Goal: Task Accomplishment & Management: Use online tool/utility

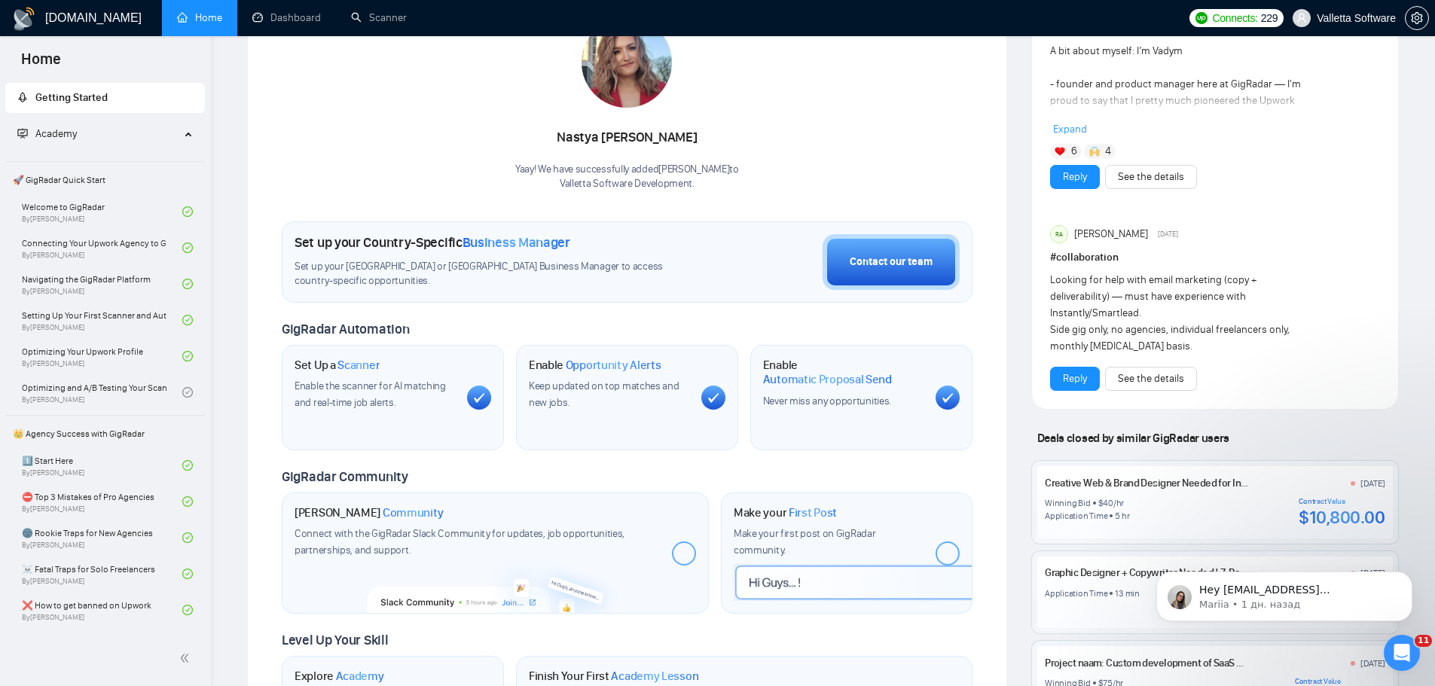
scroll to position [301, 0]
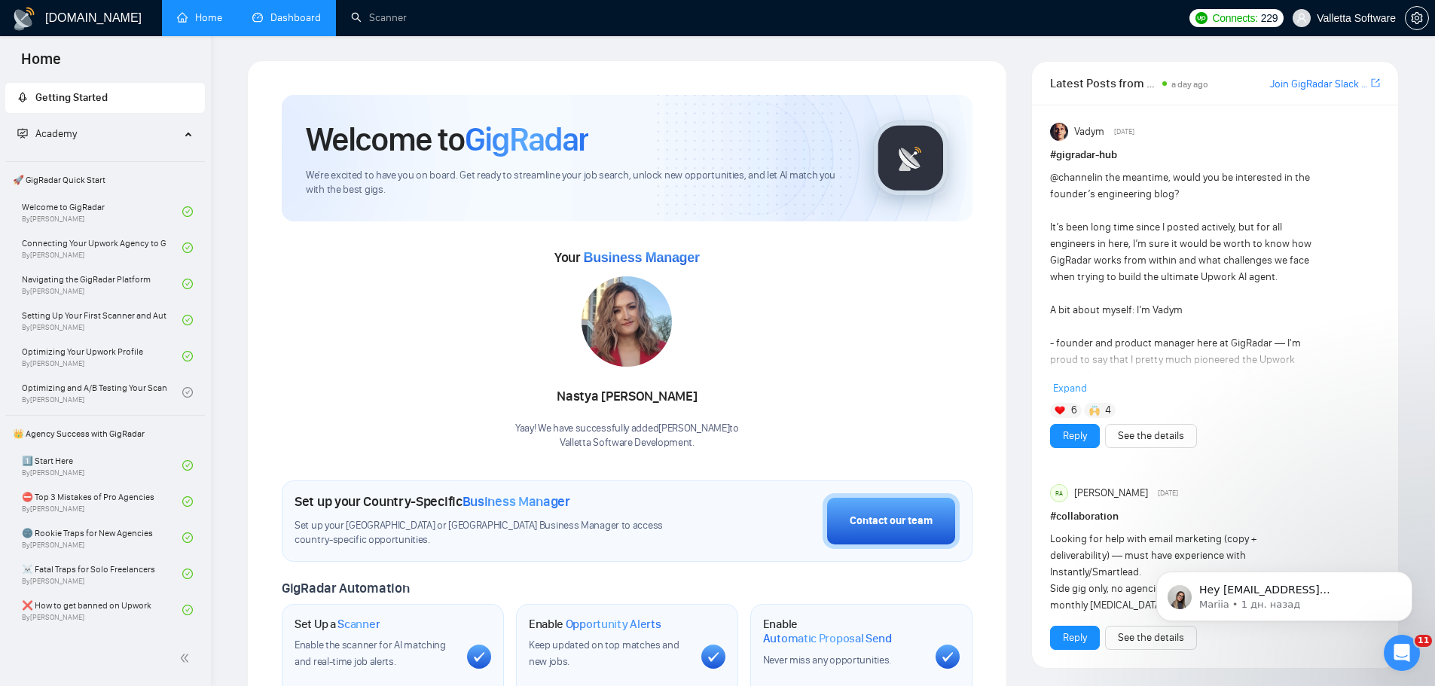
click at [314, 18] on link "Dashboard" at bounding box center [286, 17] width 69 height 13
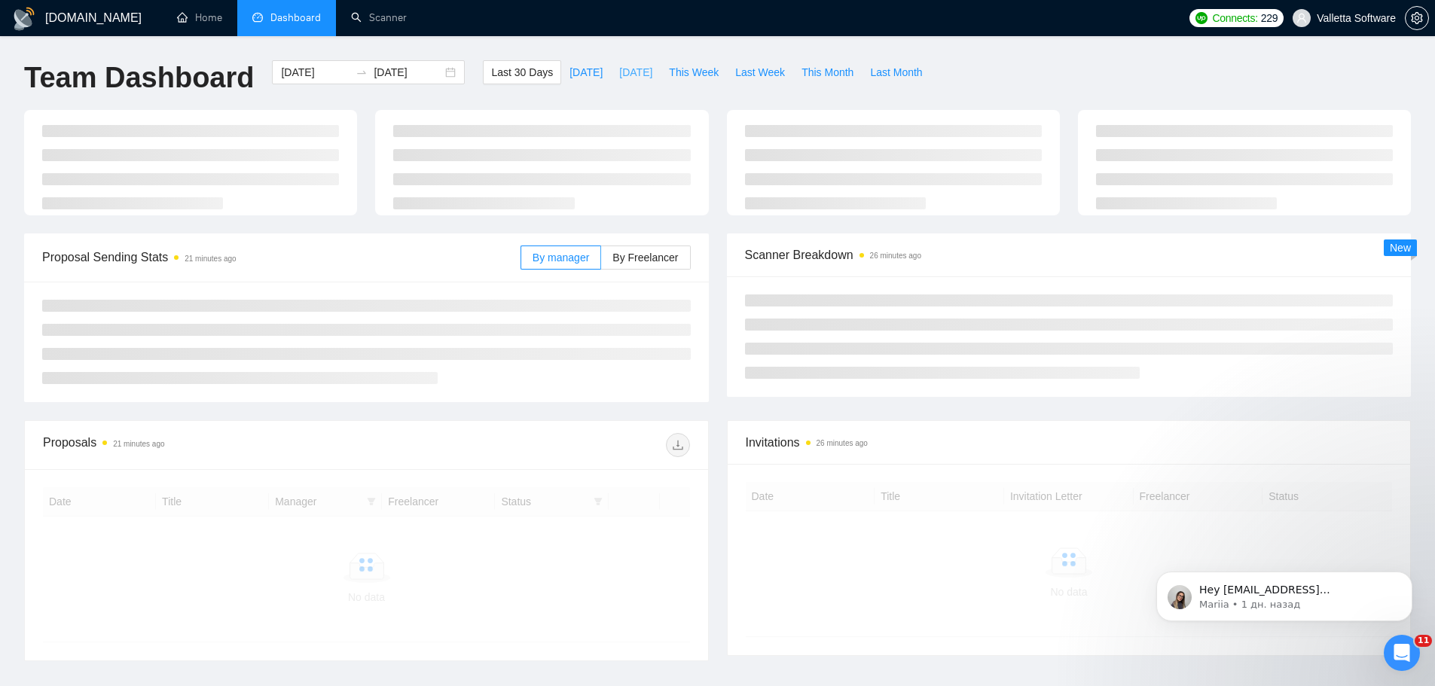
click at [619, 69] on span "[DATE]" at bounding box center [635, 72] width 33 height 17
type input "2025-10-01"
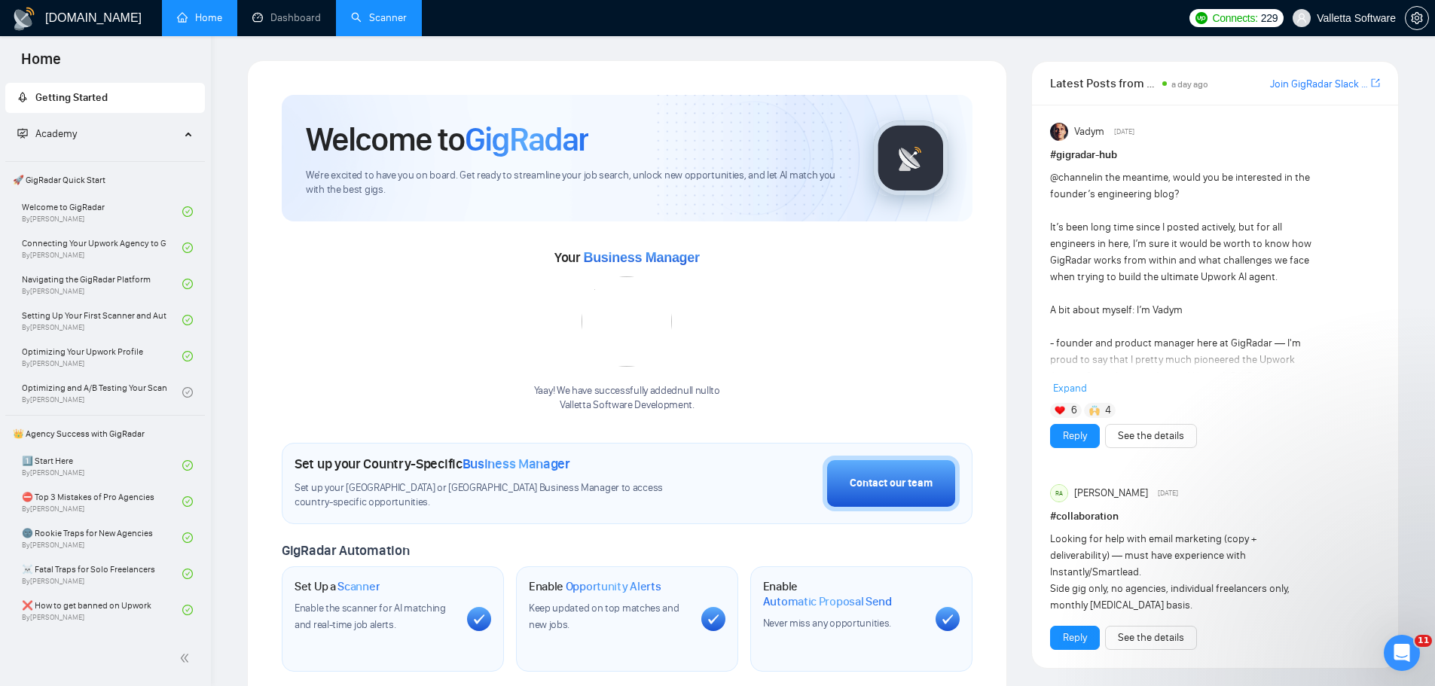
click at [372, 20] on link "Scanner" at bounding box center [379, 17] width 56 height 13
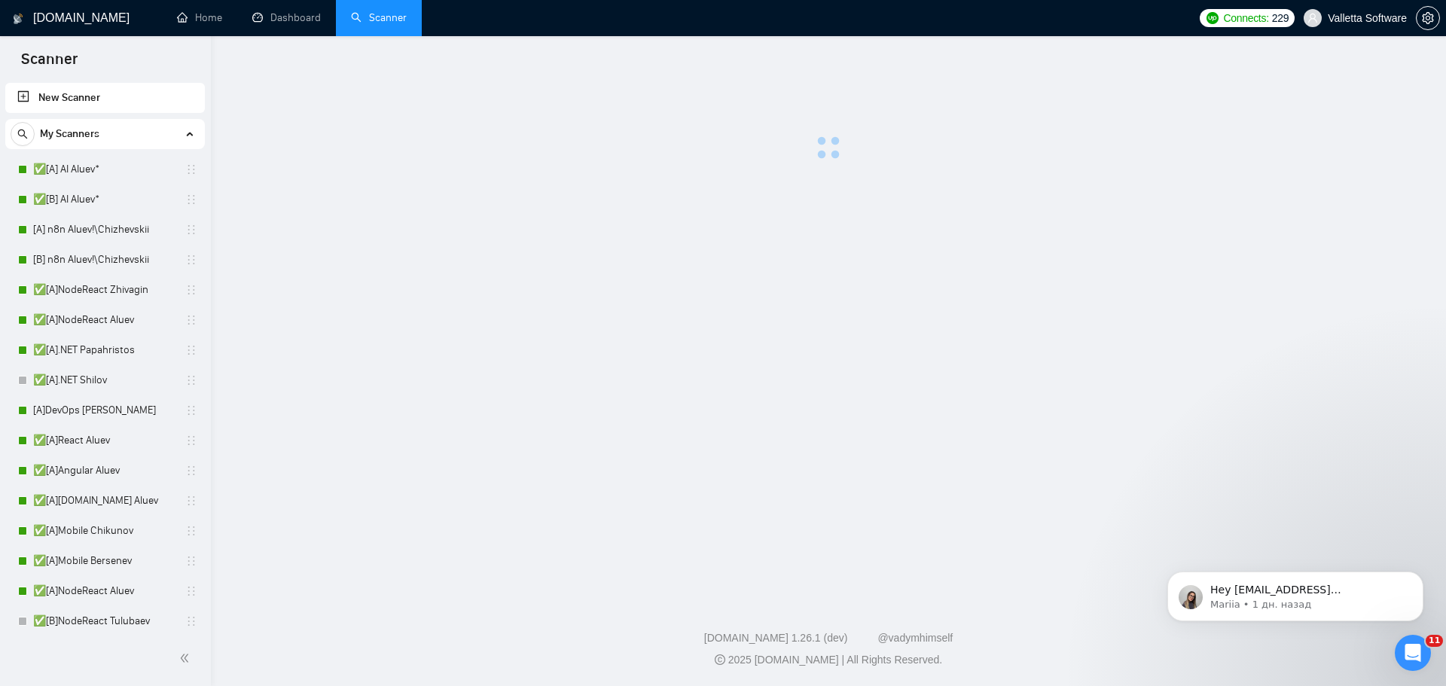
click at [99, 96] on link "New Scanner" at bounding box center [105, 98] width 176 height 30
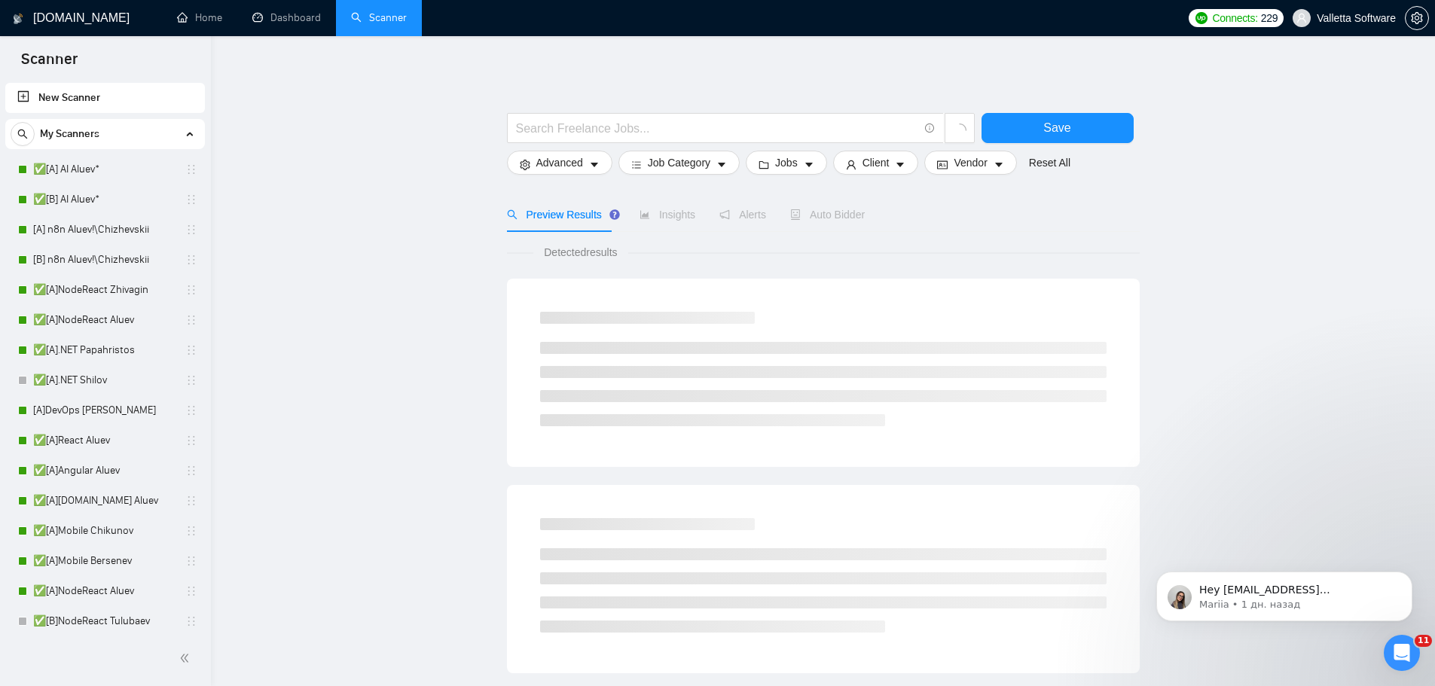
click at [108, 97] on link "New Scanner" at bounding box center [105, 98] width 176 height 30
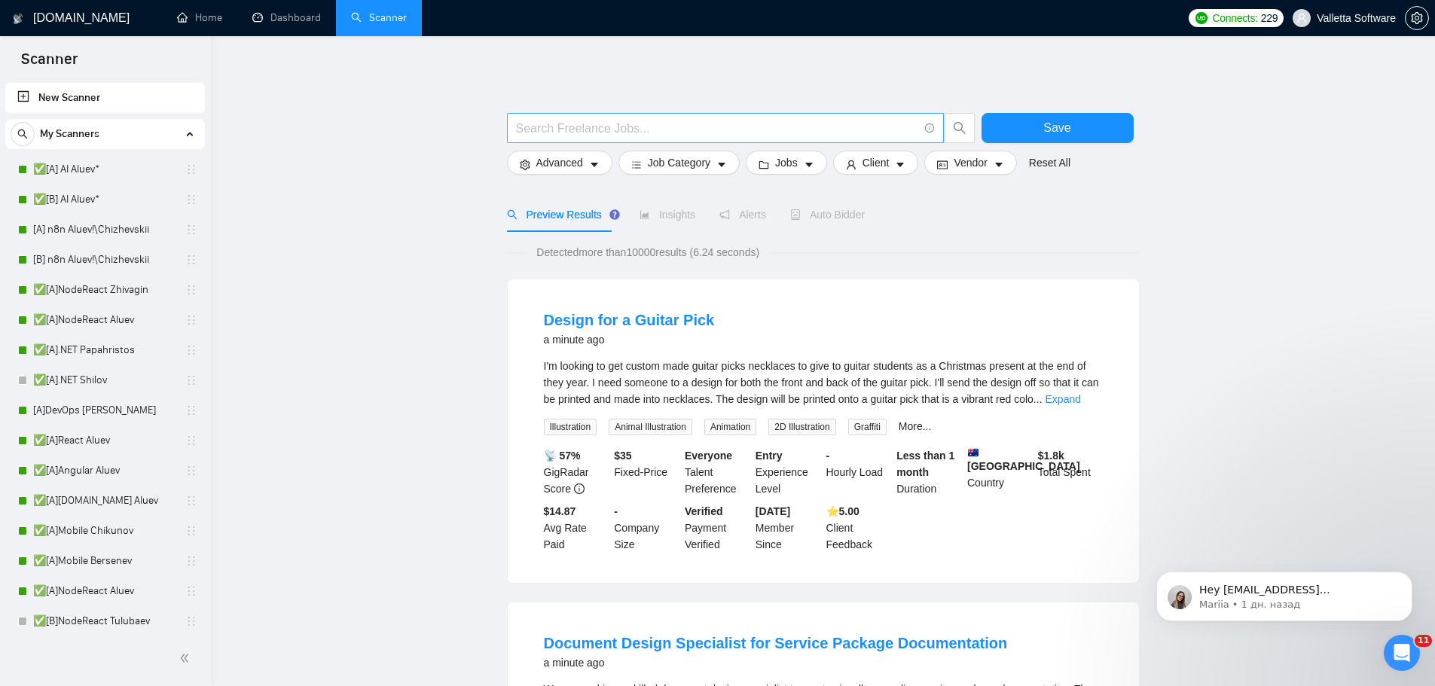
click at [613, 141] on span at bounding box center [725, 128] width 437 height 30
click at [612, 134] on input "text" at bounding box center [717, 128] width 402 height 19
paste input "Expert Web"
click at [959, 130] on icon "search" at bounding box center [960, 128] width 14 height 14
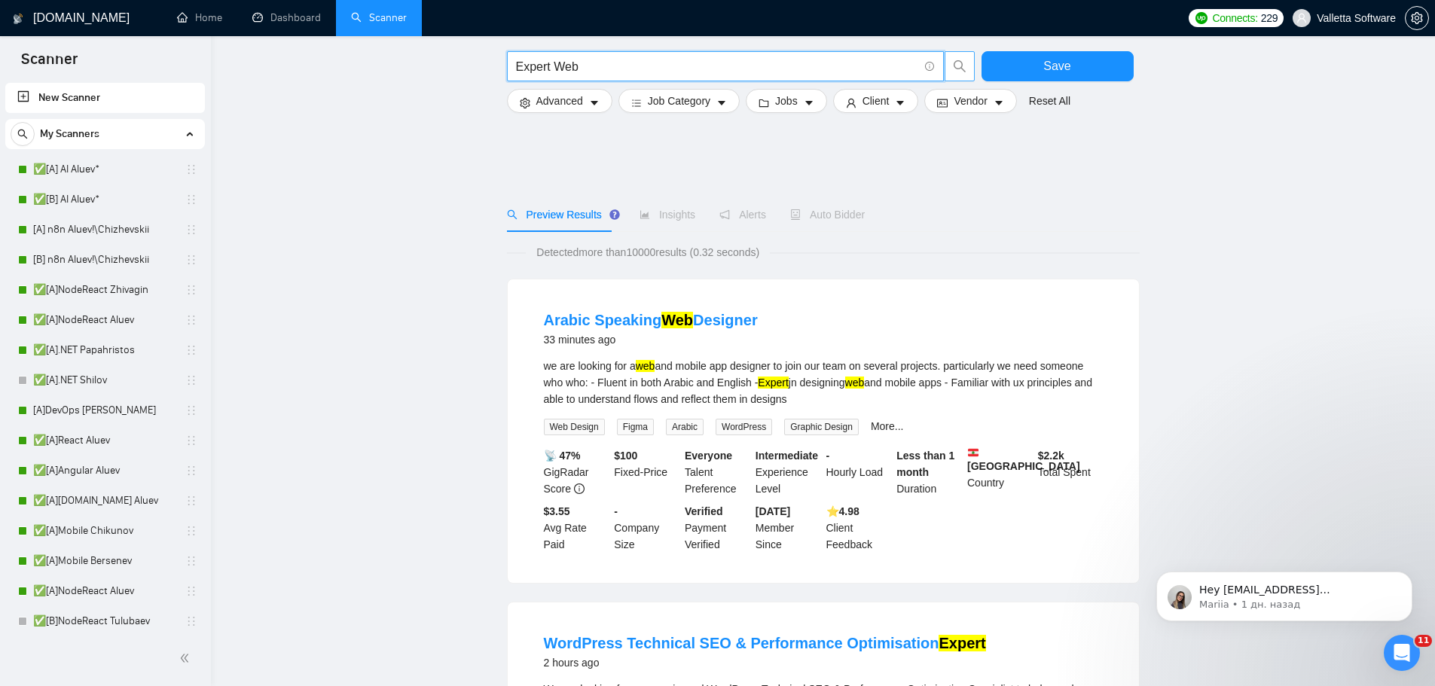
scroll to position [377, 0]
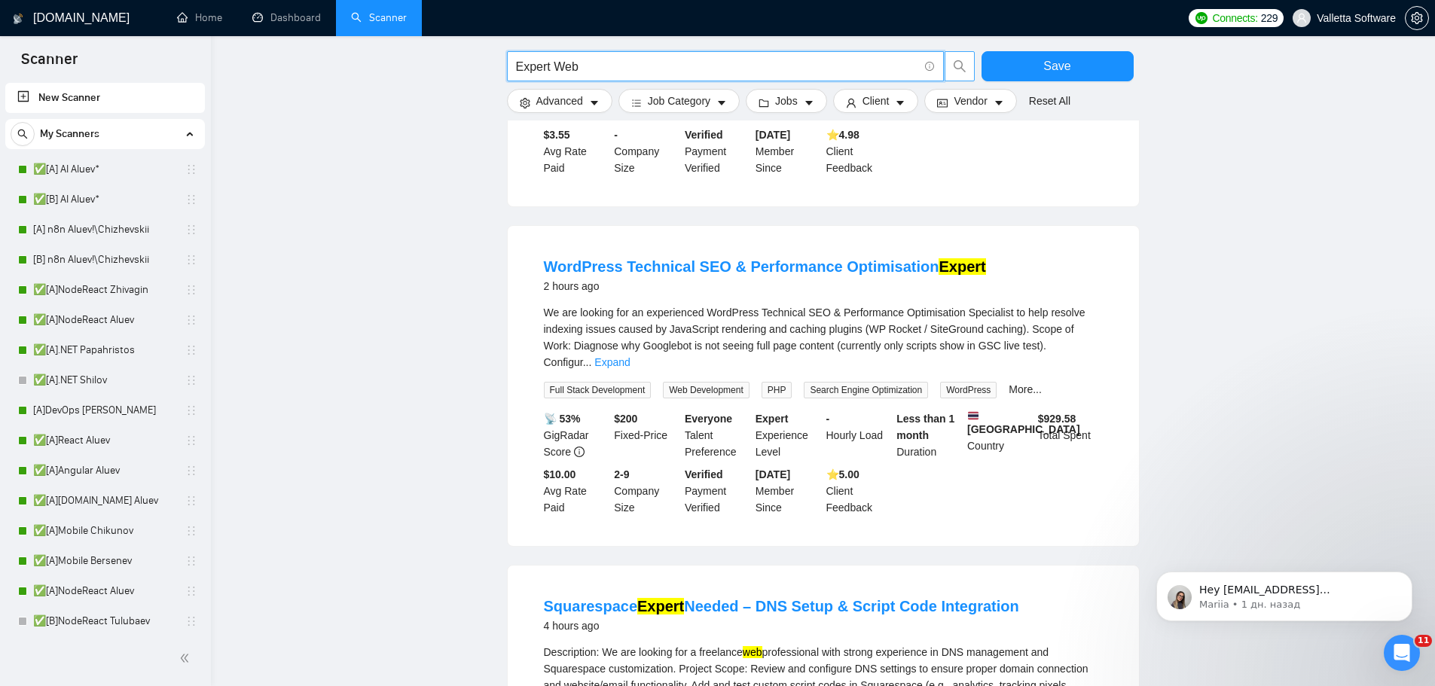
paste input "Developer Needed for Business Website Development"
type input "Expert Web Developer Needed for Business Website Development"
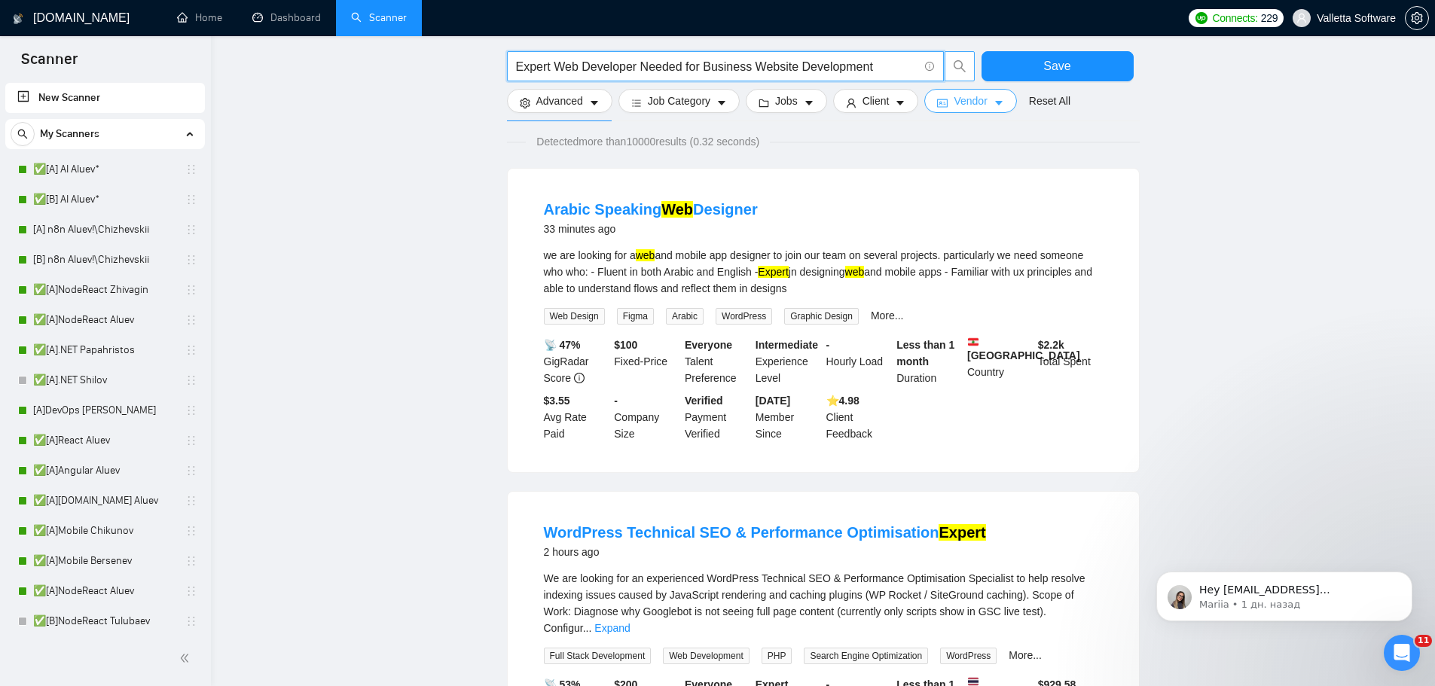
scroll to position [75, 0]
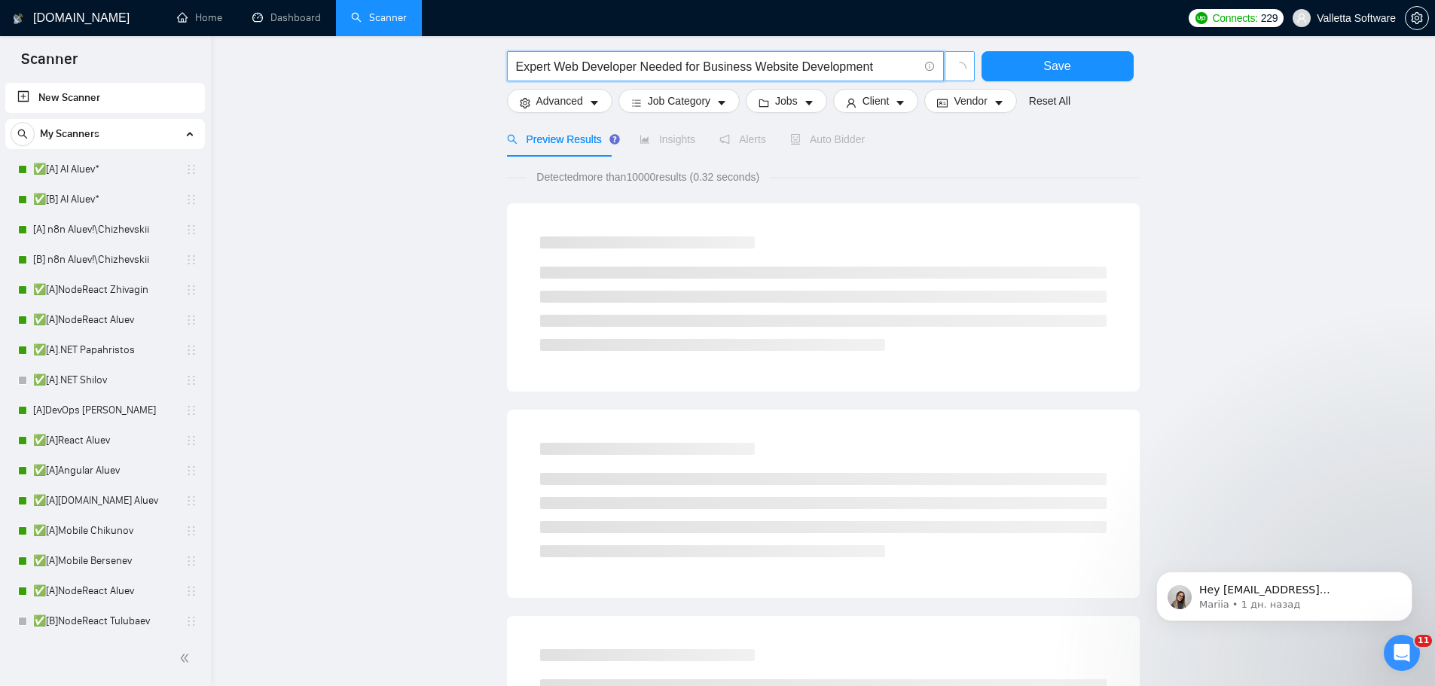
click at [957, 59] on span "button" at bounding box center [960, 66] width 14 height 21
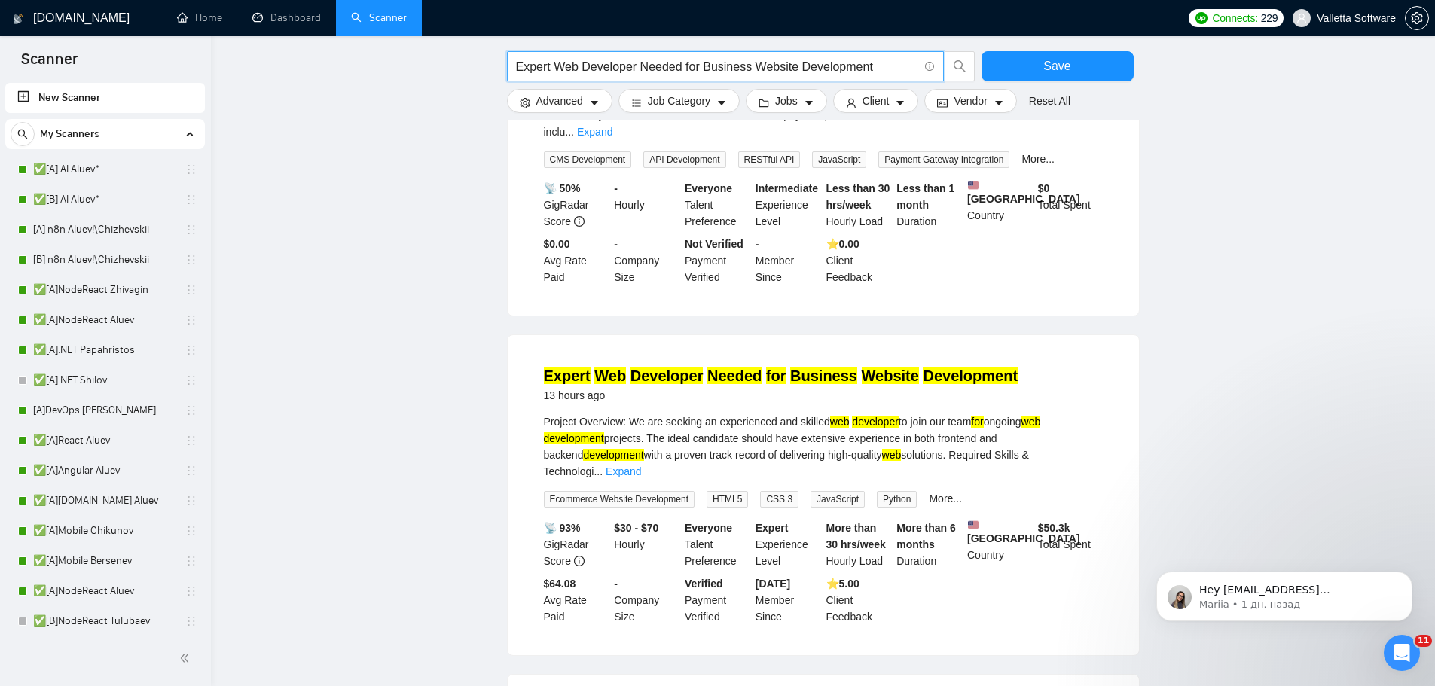
scroll to position [377, 0]
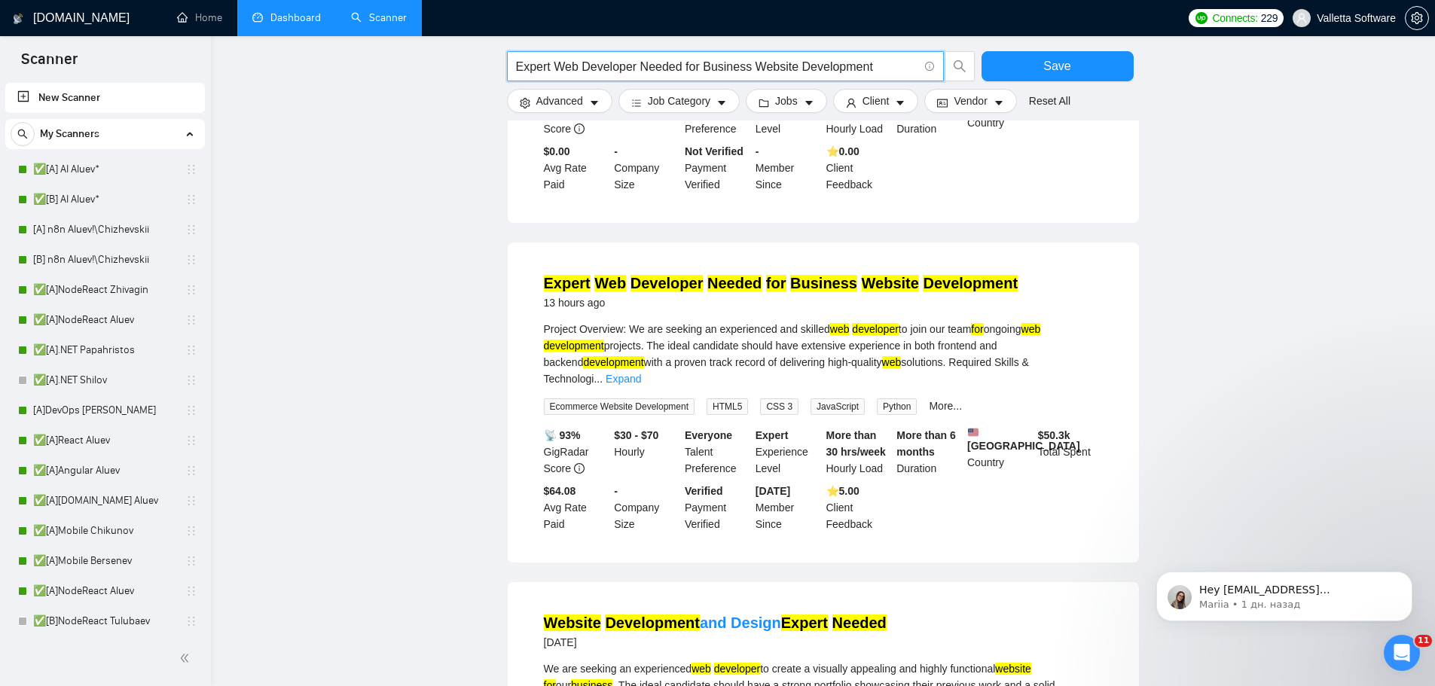
click at [292, 11] on link "Dashboard" at bounding box center [286, 17] width 69 height 13
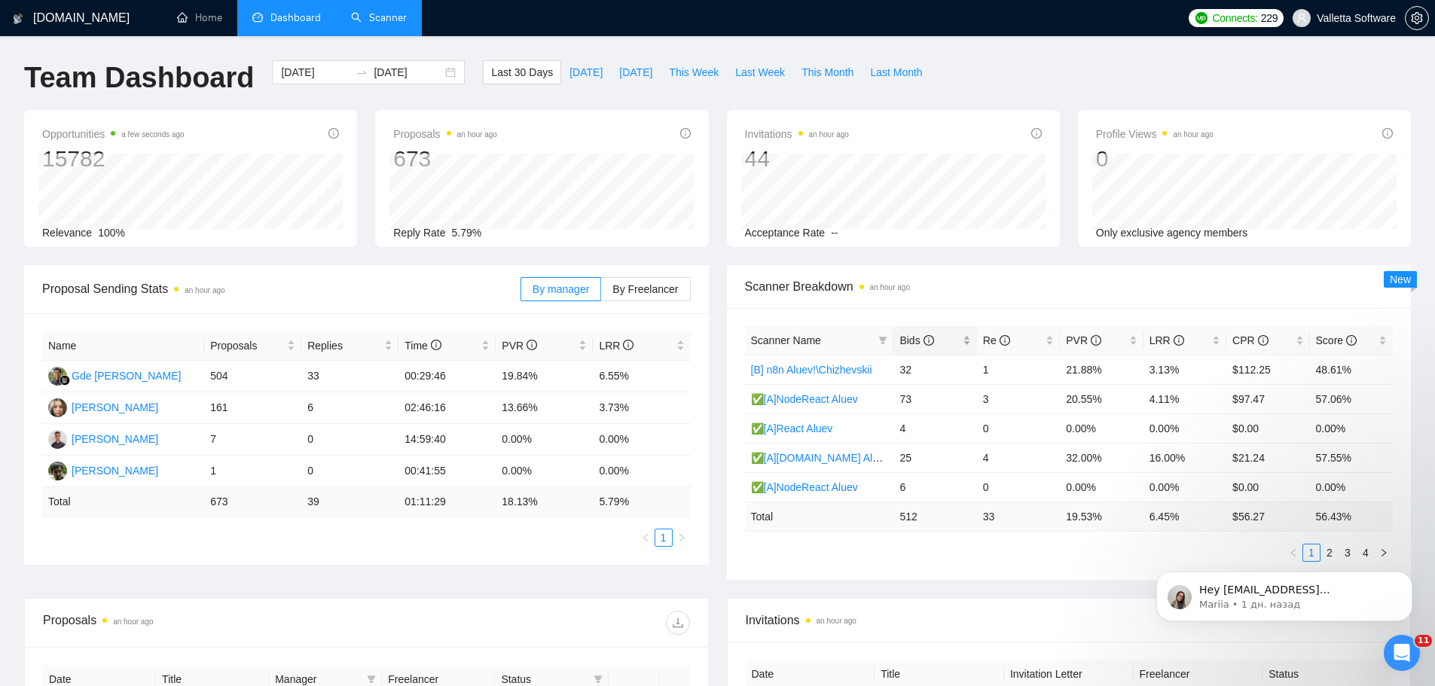
click at [911, 332] on div "Bids" at bounding box center [934, 340] width 71 height 17
click at [835, 371] on link "✅[A]NodeReact Zhivagin" at bounding box center [811, 370] width 121 height 12
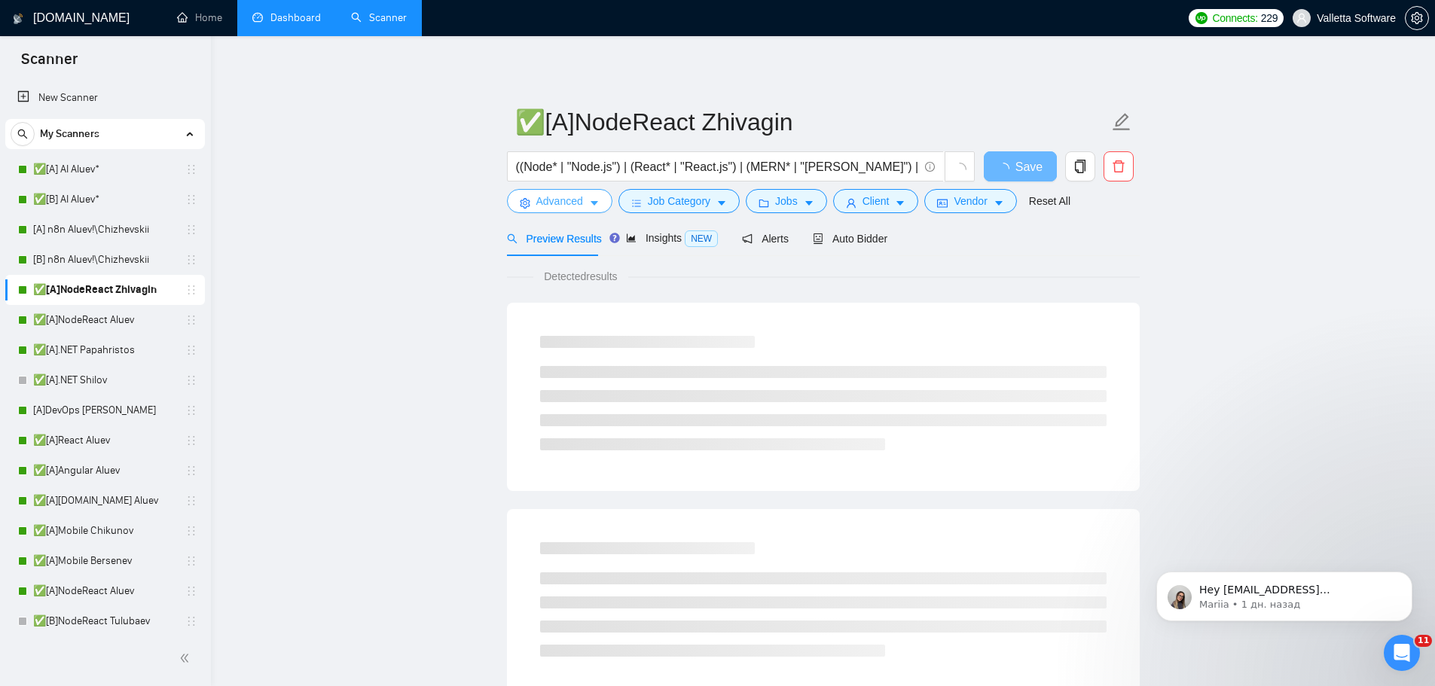
click at [573, 201] on span "Advanced" at bounding box center [559, 201] width 47 height 17
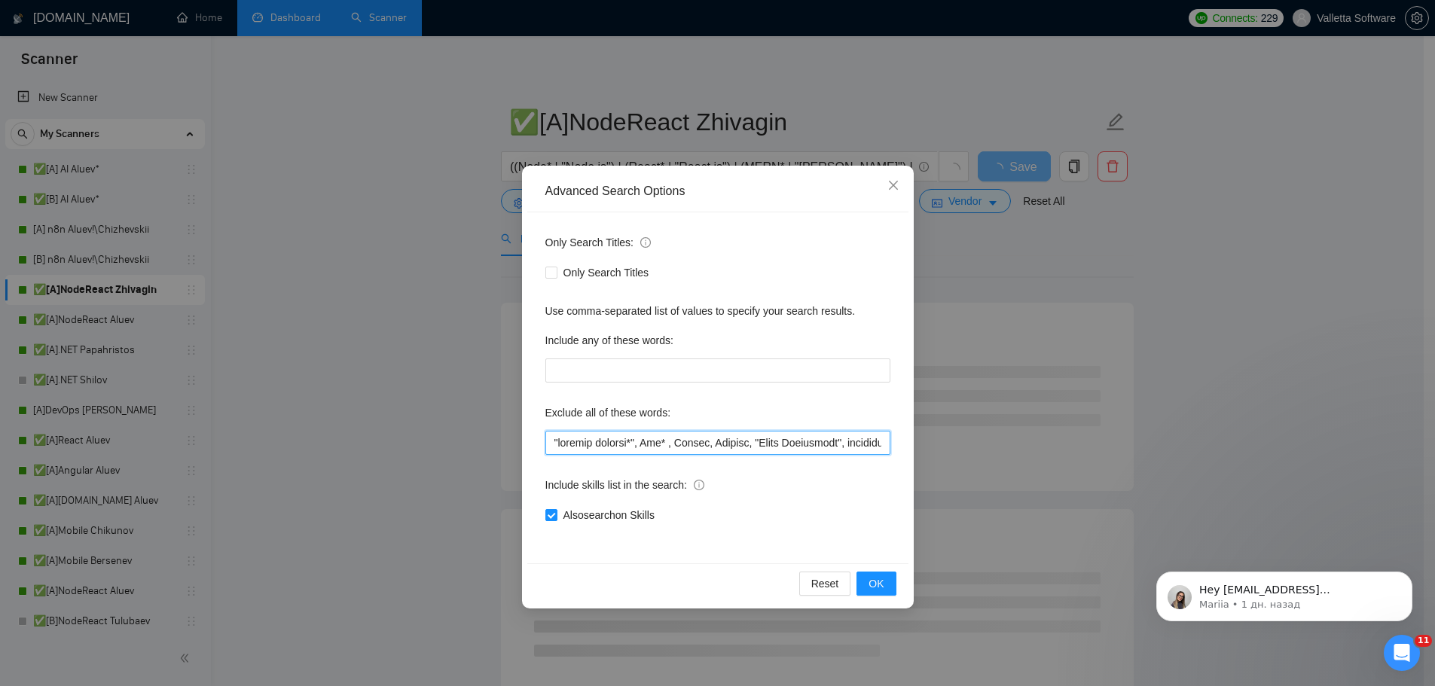
click at [648, 444] on input "text" at bounding box center [717, 443] width 345 height 24
click at [650, 444] on input "text" at bounding box center [717, 443] width 345 height 24
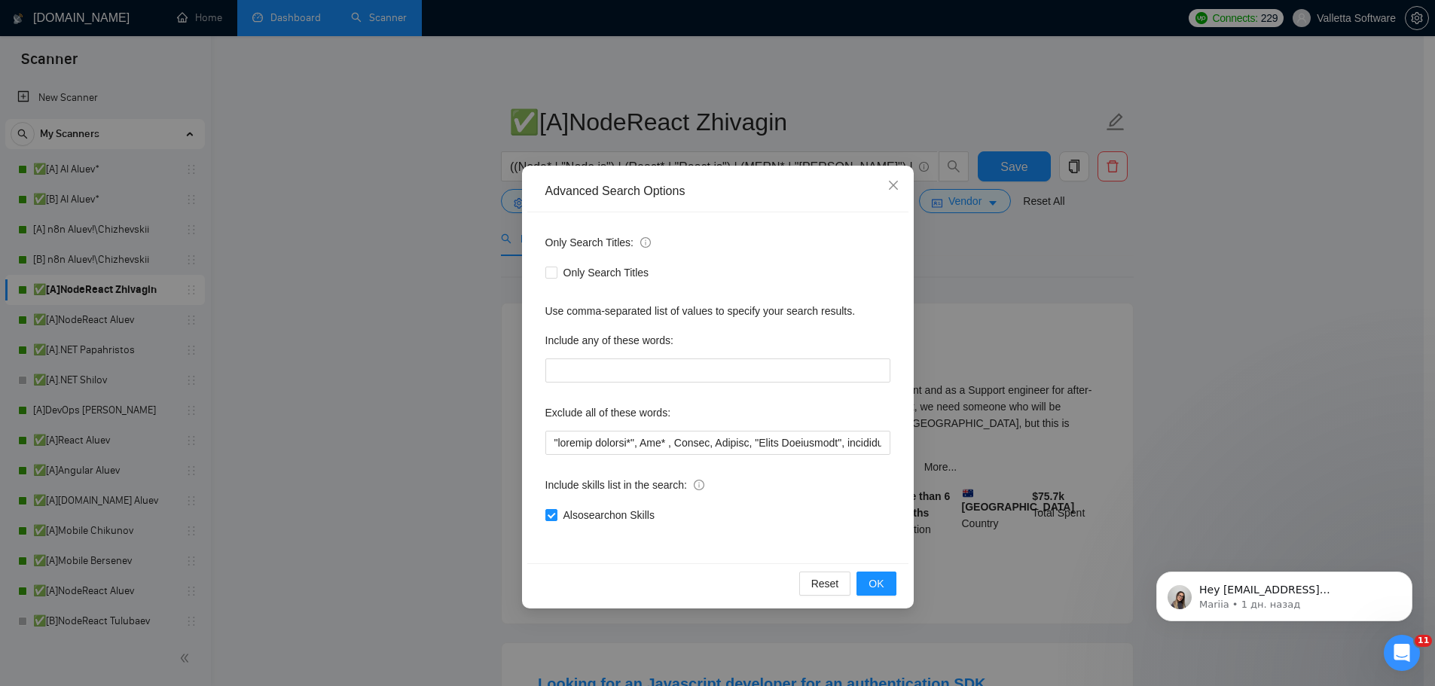
click at [823, 430] on div "Exclude all of these words:" at bounding box center [717, 416] width 345 height 30
click at [817, 444] on input "text" at bounding box center [717, 443] width 345 height 24
